Goal: Task Accomplishment & Management: Use online tool/utility

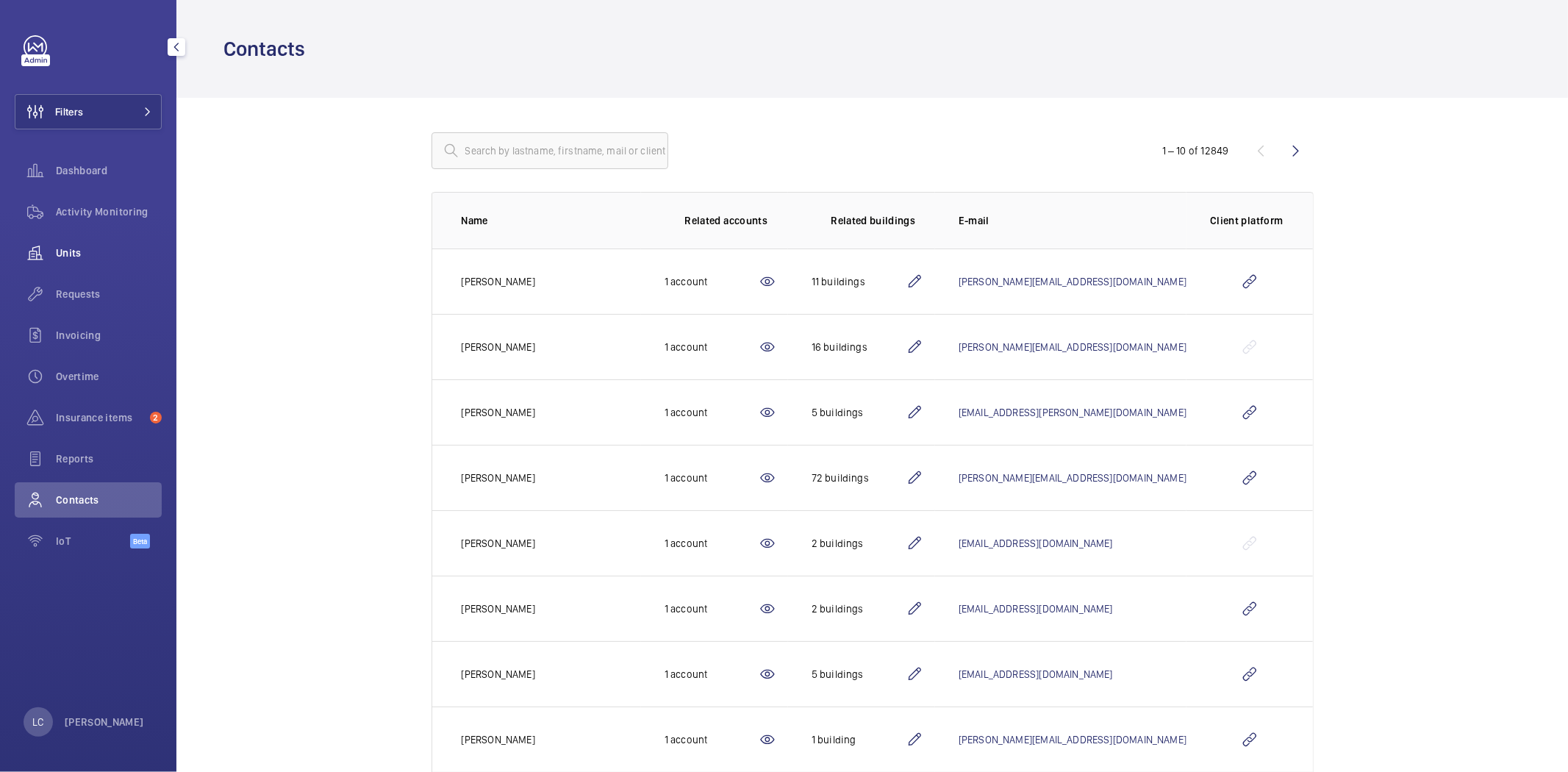
click at [86, 255] on span "Units" at bounding box center [109, 253] width 106 height 15
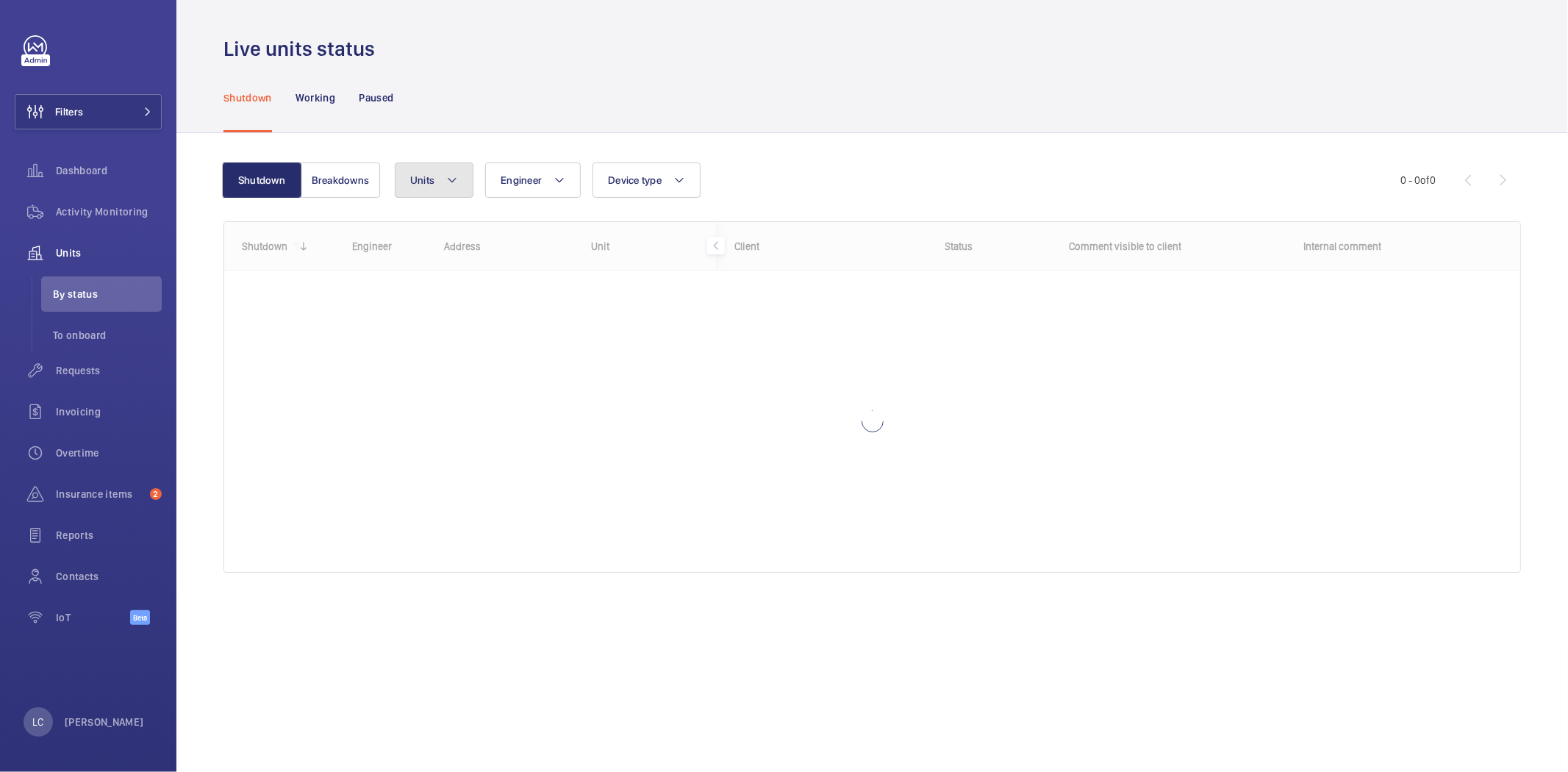
click at [436, 187] on button "Units" at bounding box center [434, 180] width 79 height 35
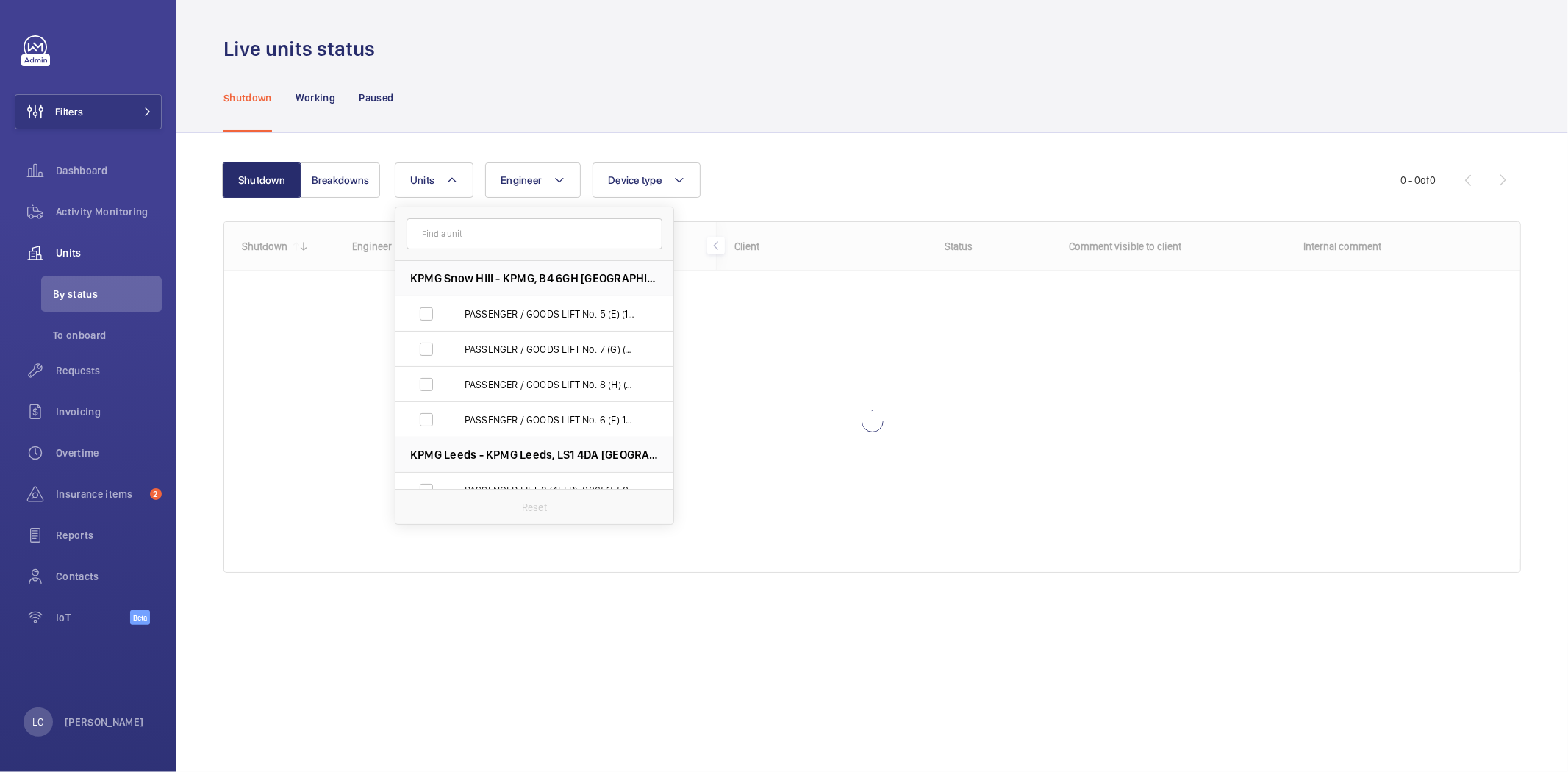
click at [454, 236] on input "text" at bounding box center [534, 234] width 256 height 31
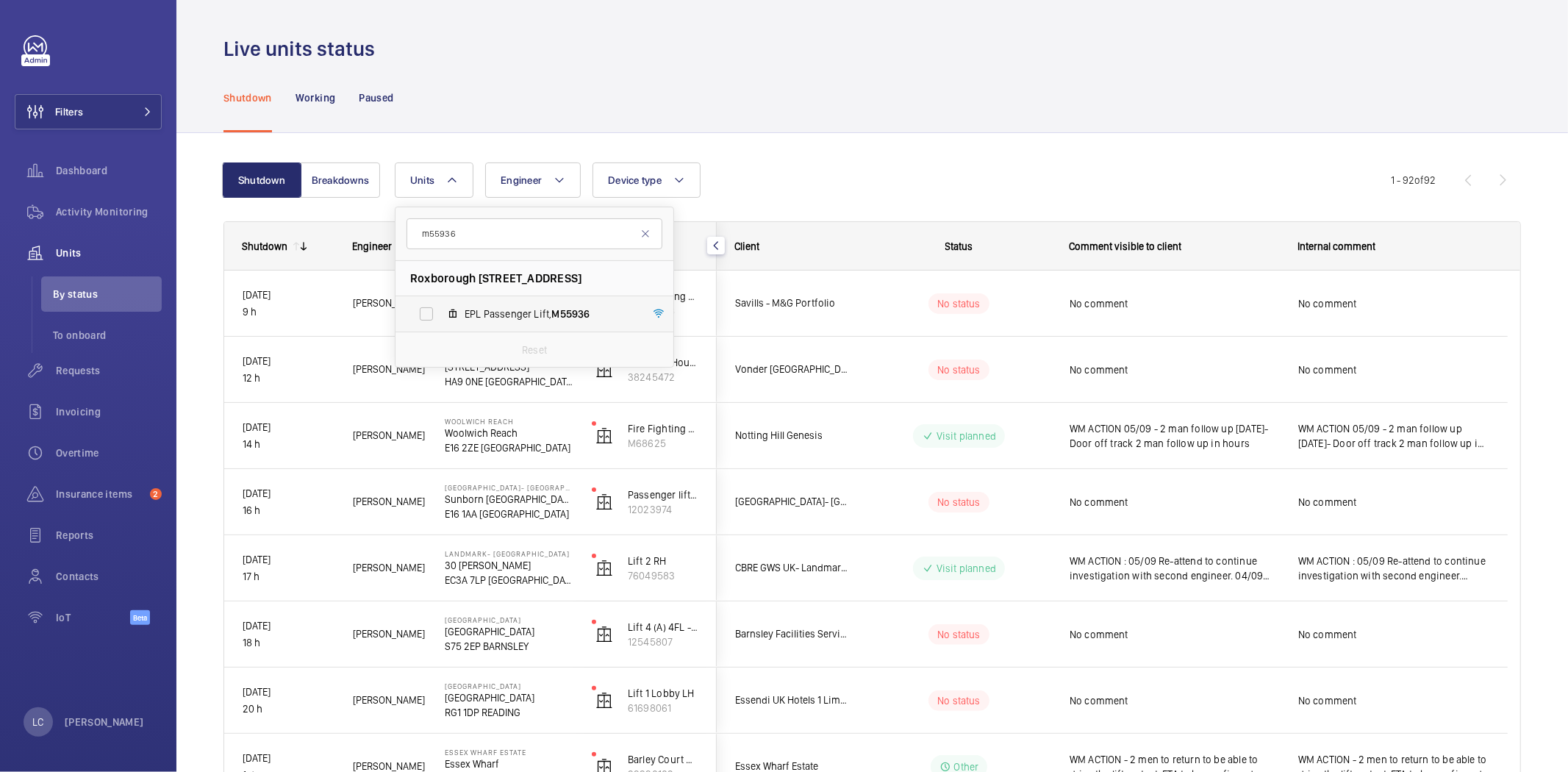
type input "m55936"
click at [421, 309] on label "EPL Passenger Lift, M55936" at bounding box center [523, 314] width 255 height 35
click at [421, 309] on input "EPL Passenger Lift, M55936" at bounding box center [426, 314] width 29 height 29
checkbox input "true"
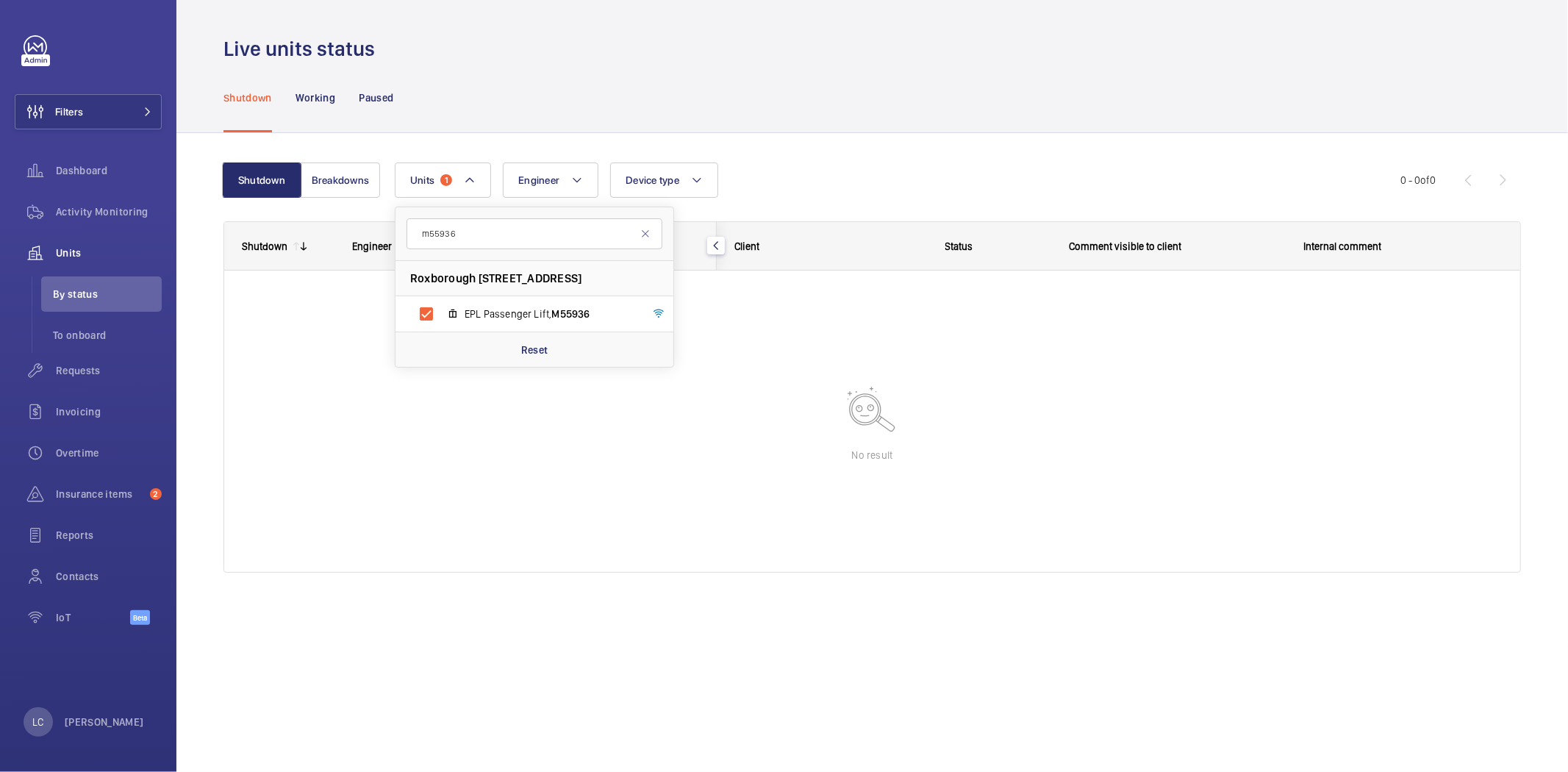
click at [898, 170] on div "Units 1 m55936 [GEOGRAPHIC_DATA] - [GEOGRAPHIC_DATA] - [GEOGRAPHIC_DATA] [GEOGR…" at bounding box center [897, 180] width 1006 height 35
click at [108, 205] on span "Activity Monitoring" at bounding box center [109, 212] width 106 height 15
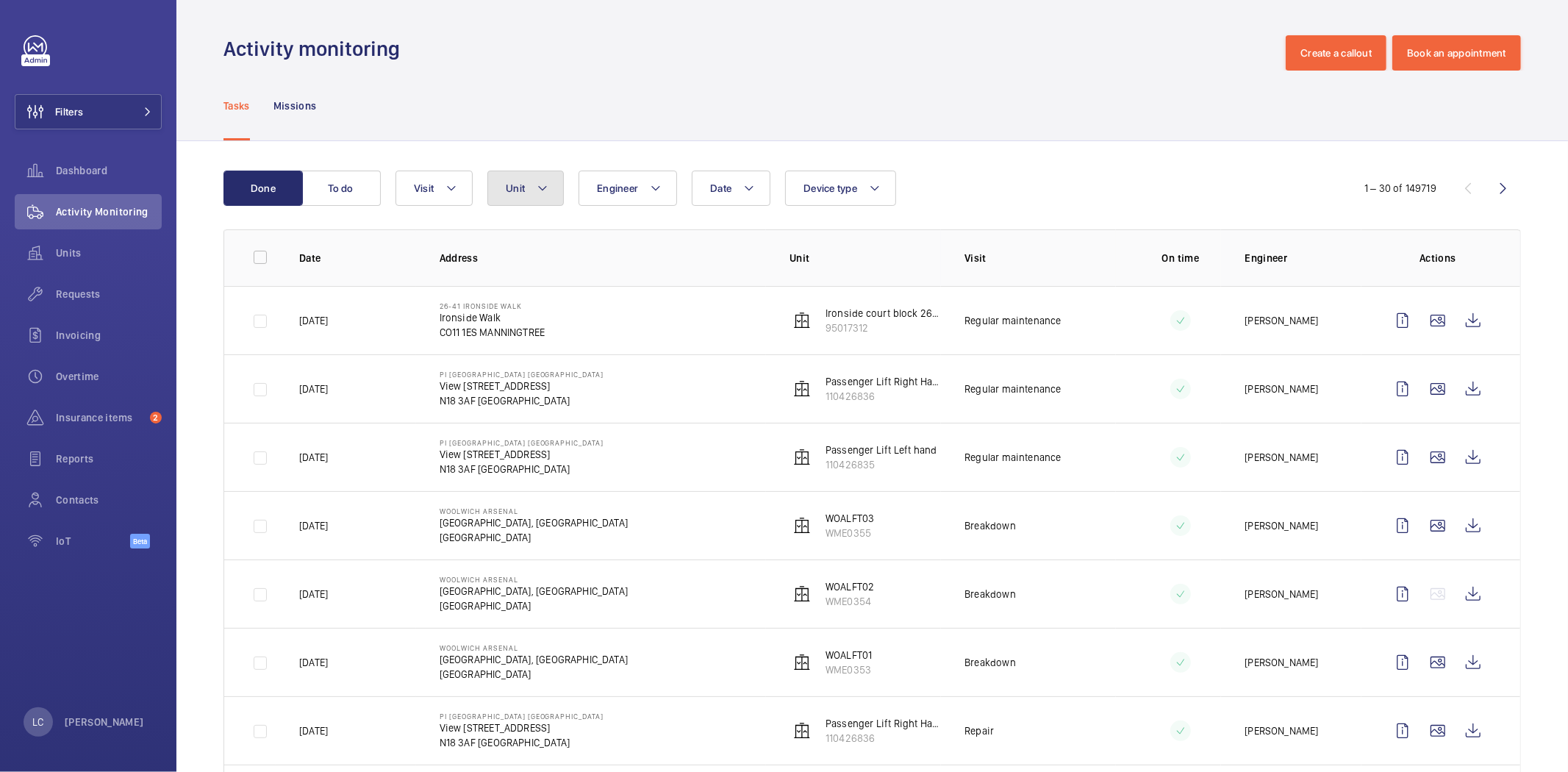
click at [539, 193] on mat-icon at bounding box center [542, 188] width 11 height 18
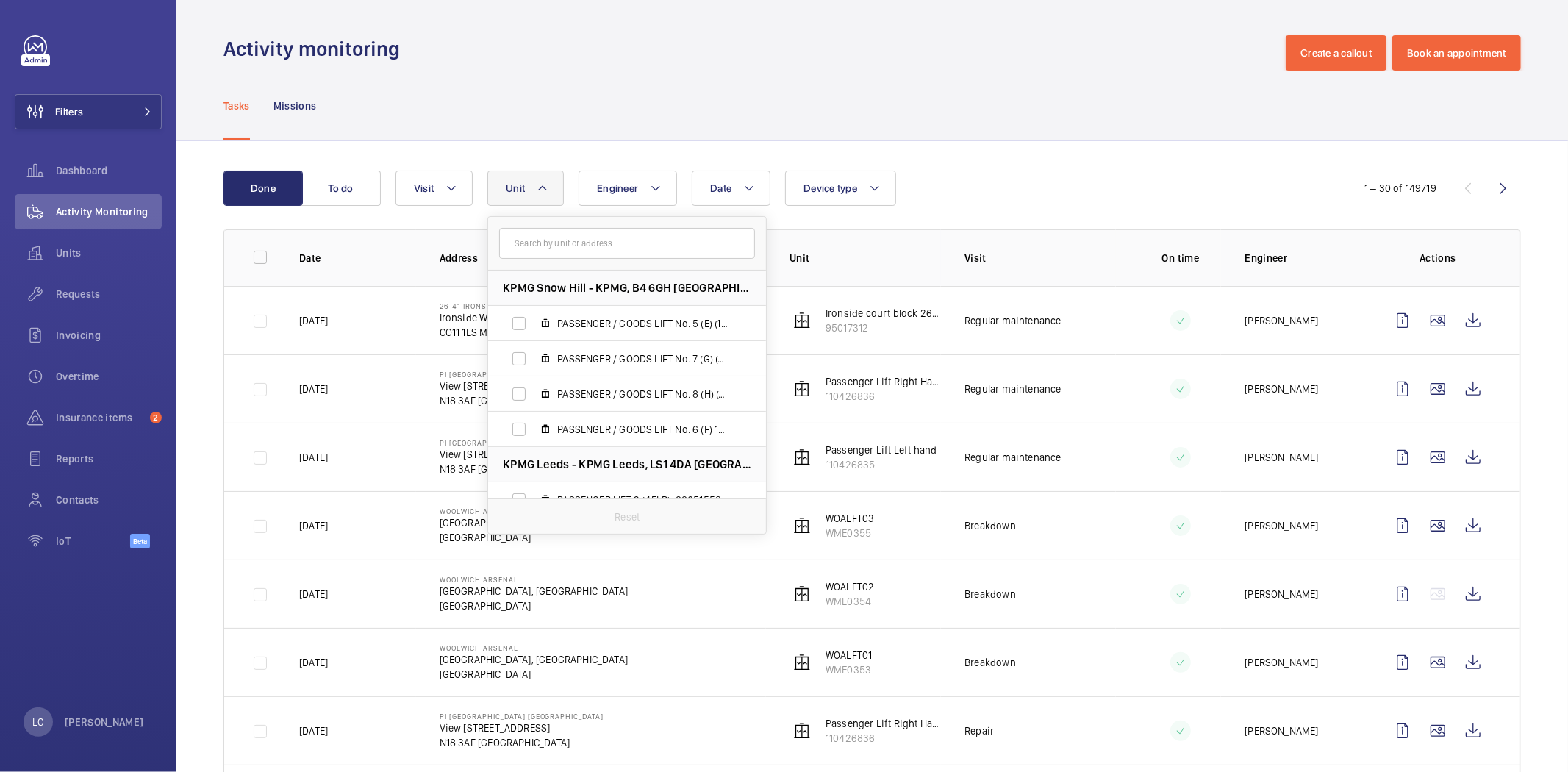
click at [548, 247] on input "text" at bounding box center [626, 242] width 256 height 31
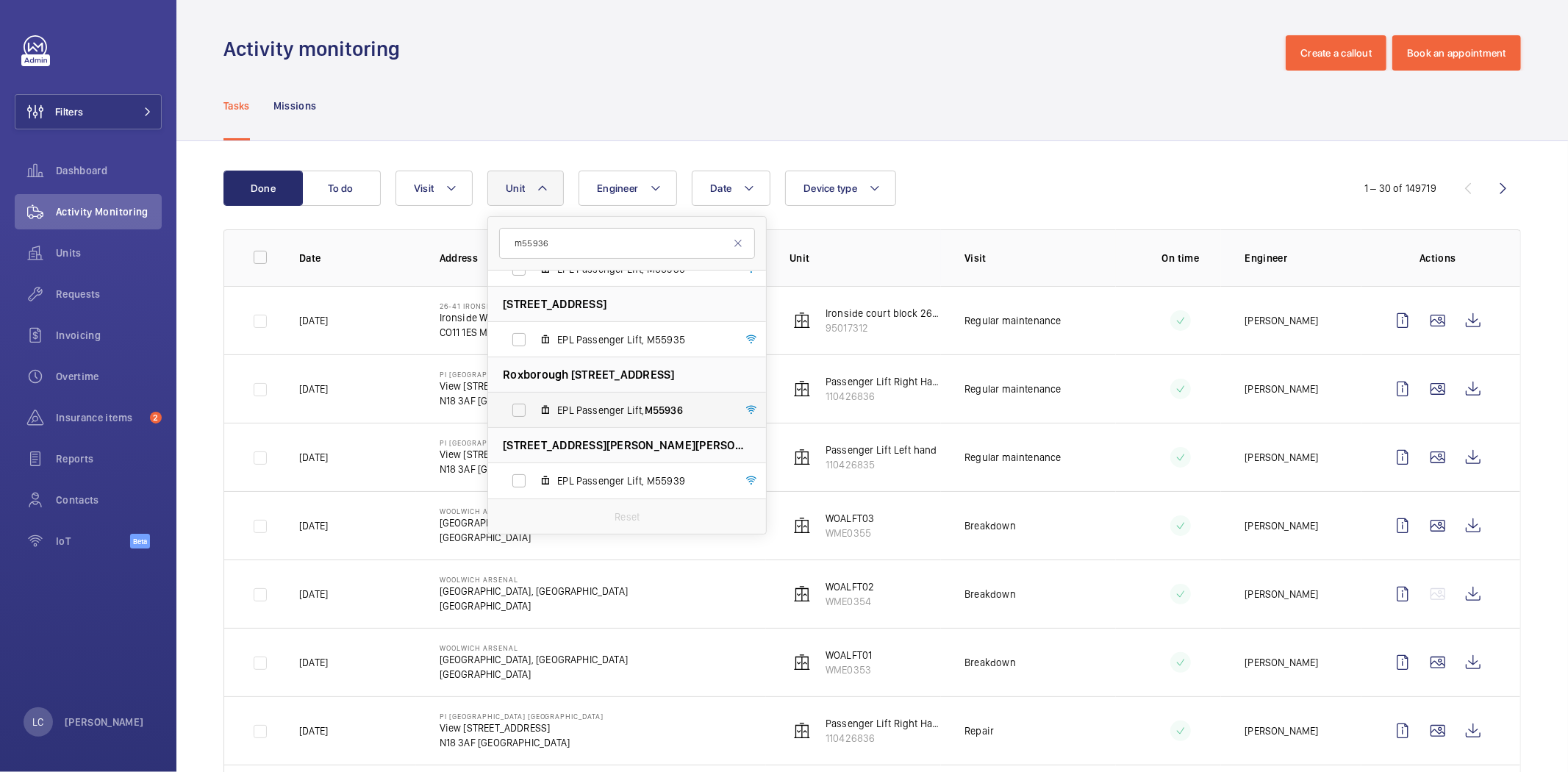
scroll to position [301, 0]
type input "m55936"
click at [519, 410] on label "EPL Passenger Lift, M55936" at bounding box center [616, 410] width 255 height 35
click at [519, 410] on input "EPL Passenger Lift, M55936" at bounding box center [518, 409] width 29 height 29
checkbox input "true"
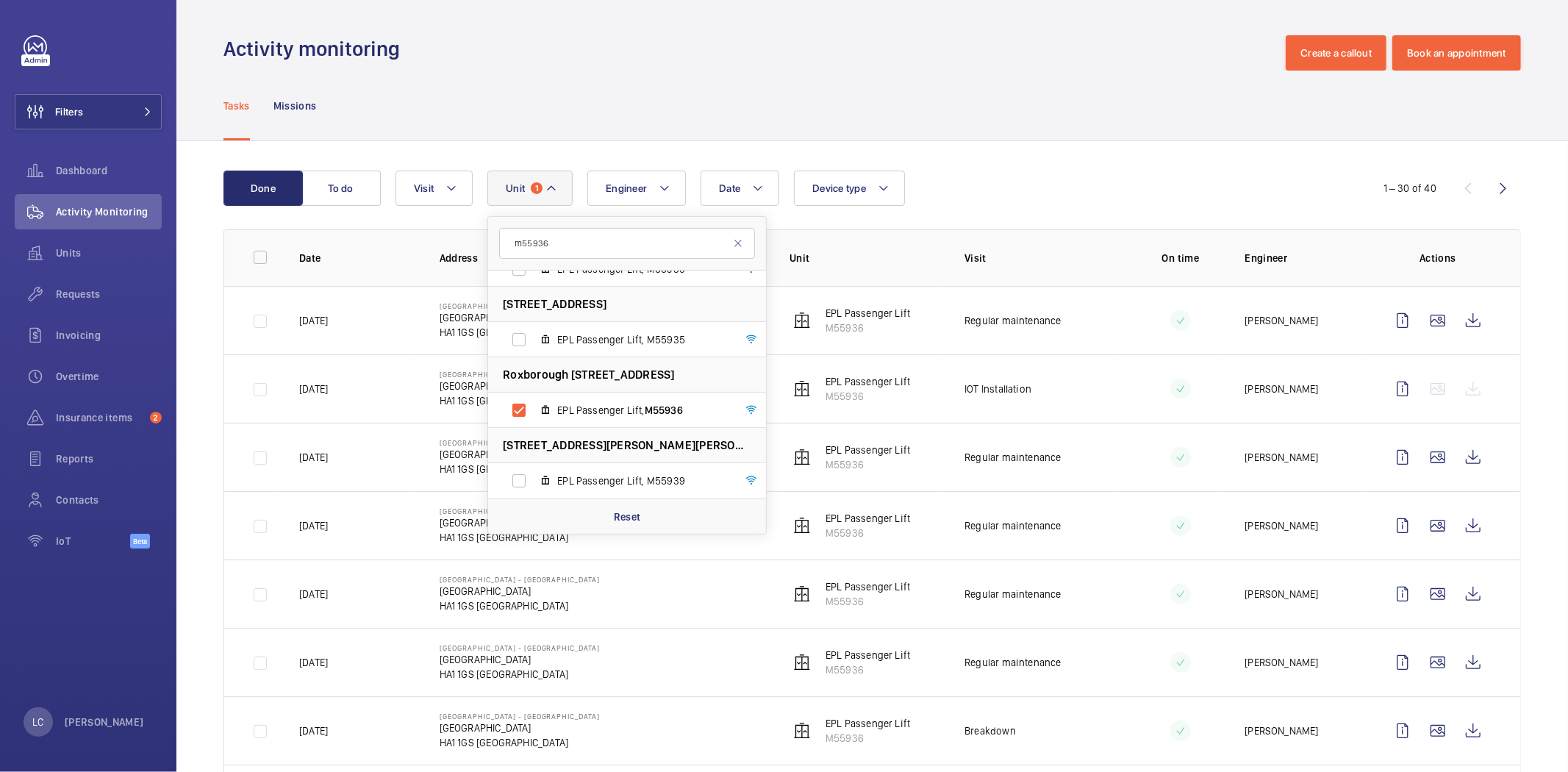
click at [1003, 181] on div "Date Engineer Unit 1 m55936 7 Zenith Close - [GEOGRAPHIC_DATA] EPL Passenger Li…" at bounding box center [870, 188] width 949 height 35
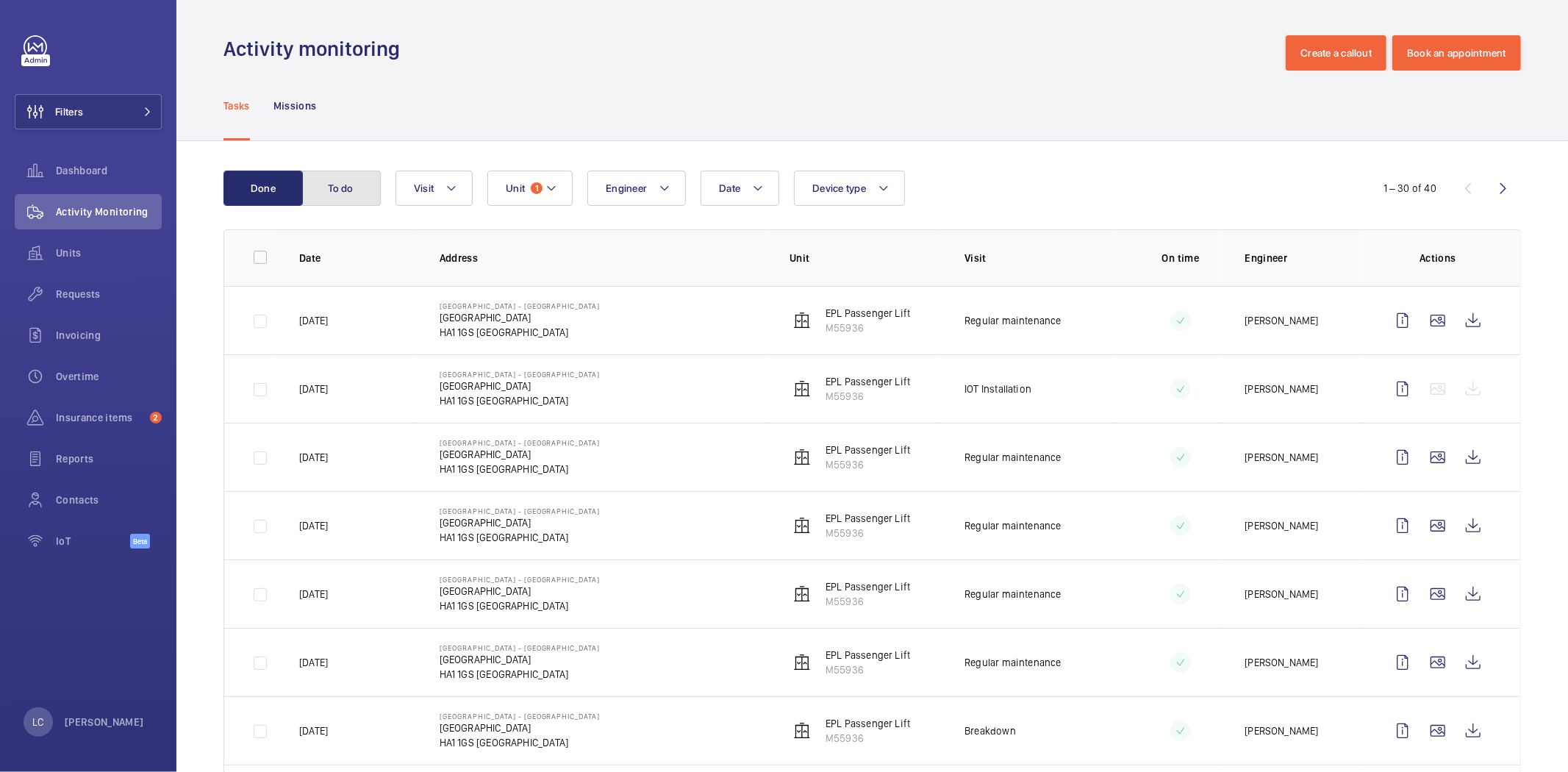
click at [354, 191] on button "To do" at bounding box center [341, 188] width 79 height 35
